Goal: Task Accomplishment & Management: Manage account settings

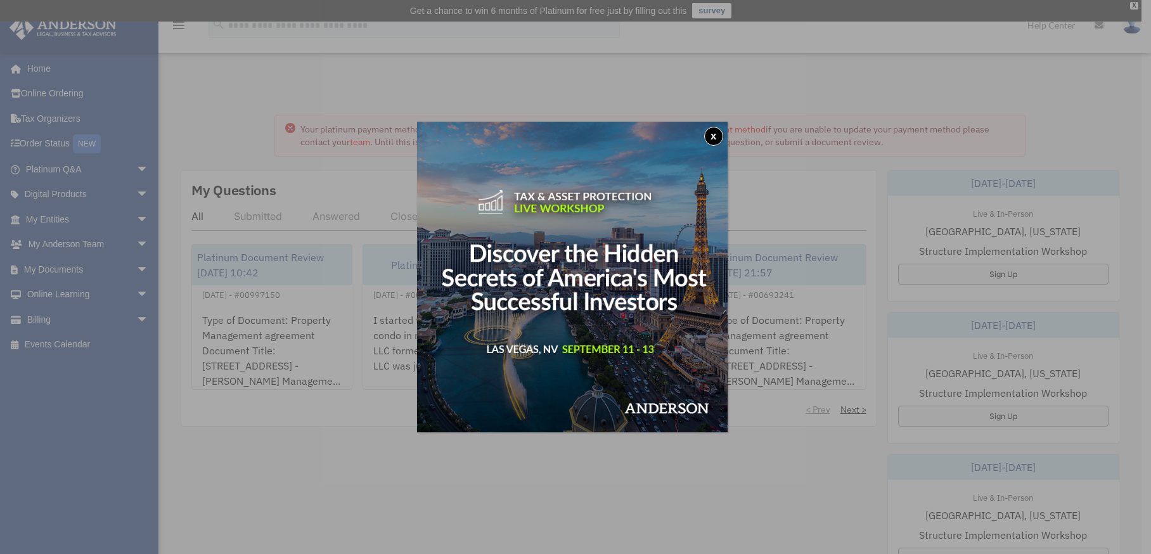
drag, startPoint x: 721, startPoint y: 133, endPoint x: 715, endPoint y: 136, distance: 6.5
click at [720, 133] on button "x" at bounding box center [713, 136] width 19 height 19
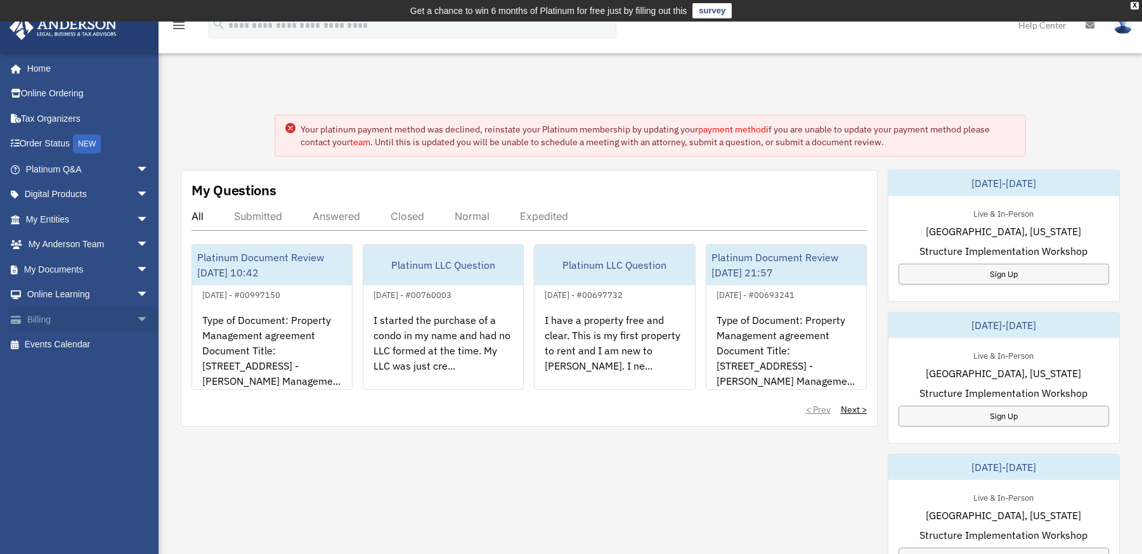
click at [136, 320] on span "arrow_drop_down" at bounding box center [148, 320] width 25 height 26
click at [93, 394] on link "Manage Payments" at bounding box center [93, 395] width 150 height 25
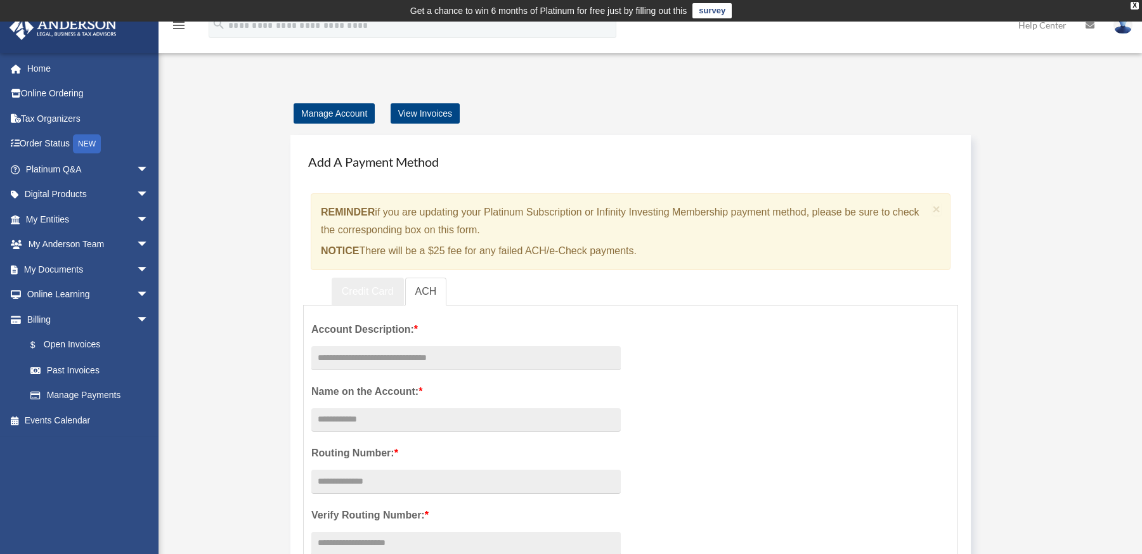
click at [377, 294] on link "Credit Card" at bounding box center [368, 292] width 72 height 29
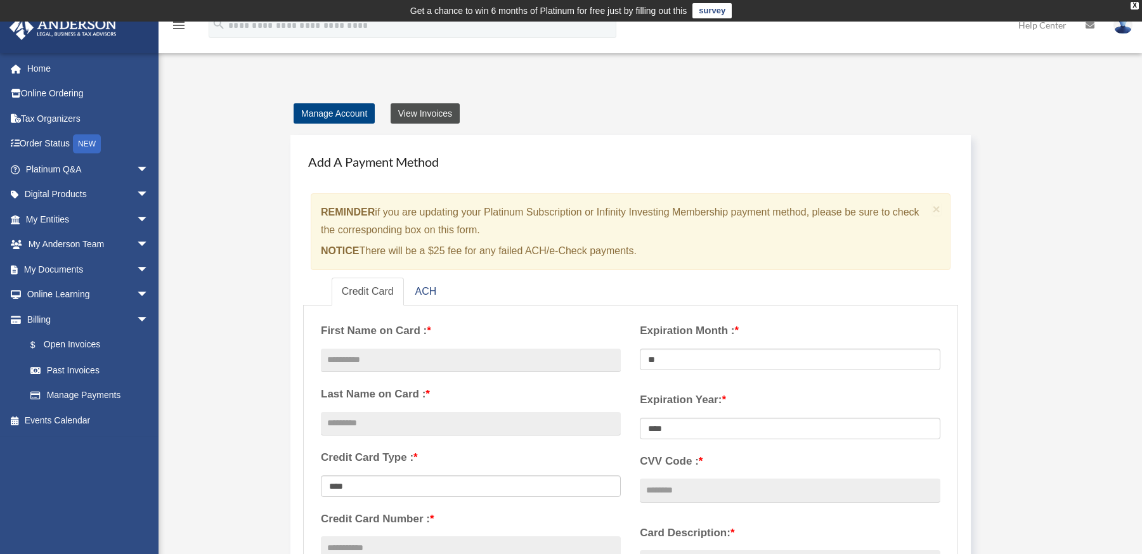
click at [414, 115] on link "View Invoices" at bounding box center [425, 113] width 69 height 20
click at [439, 115] on link "View Invoices" at bounding box center [425, 113] width 69 height 20
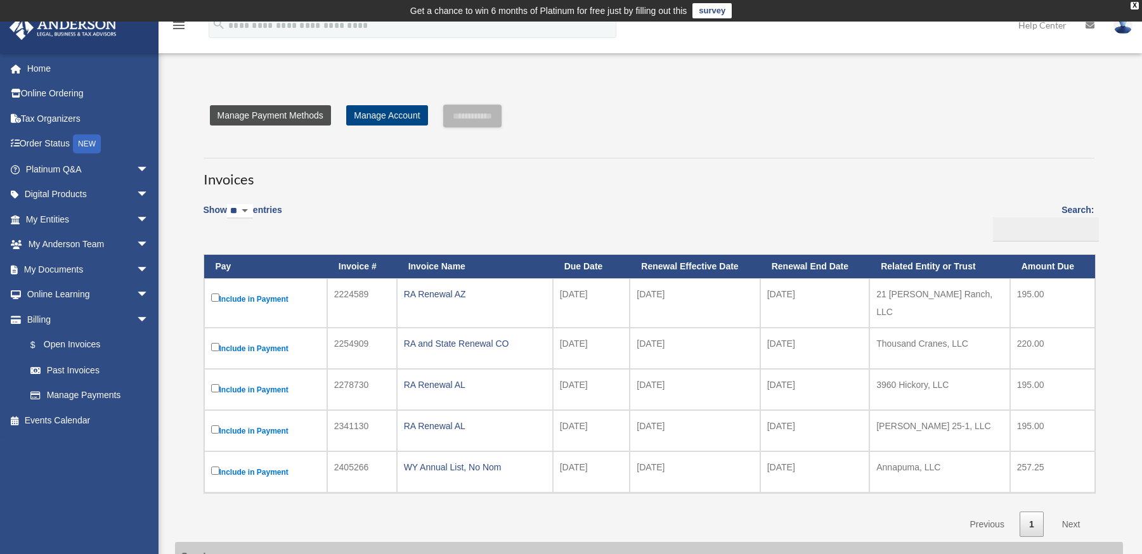
click at [301, 121] on link "Manage Payment Methods" at bounding box center [270, 115] width 121 height 20
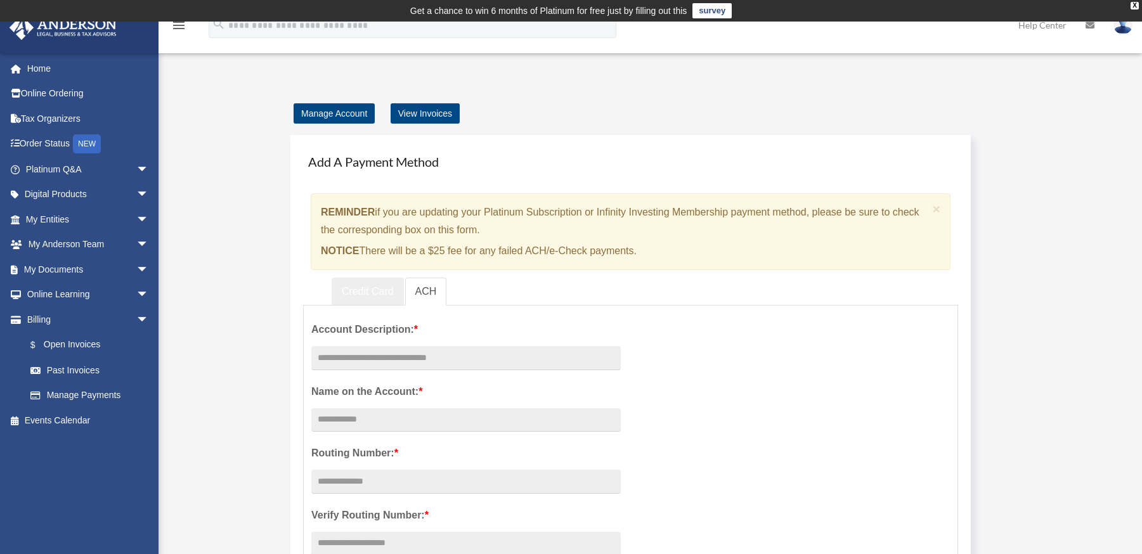
click at [366, 295] on link "Credit Card" at bounding box center [368, 292] width 72 height 29
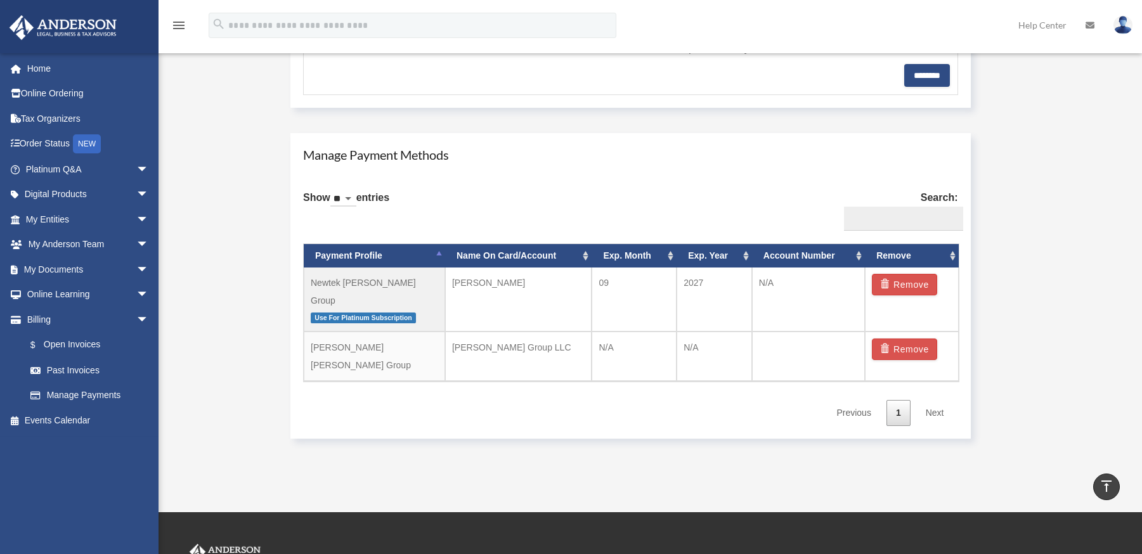
scroll to position [761, 0]
